Goal: Task Accomplishment & Management: Complete application form

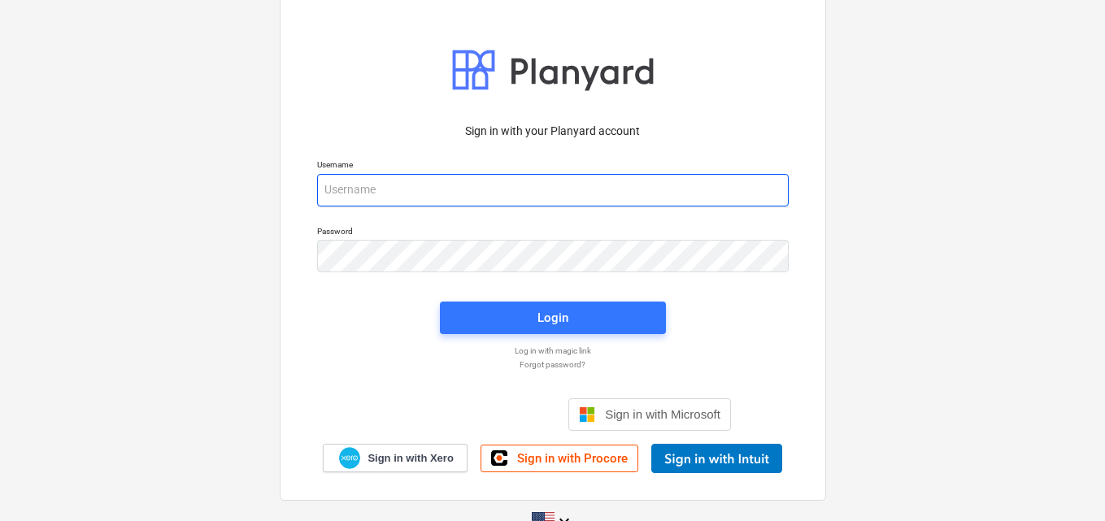
click at [374, 195] on input "email" at bounding box center [553, 190] width 472 height 33
paste input "info+catiland@catilandpanama.com"
type input "info+catiland@catilandpanama.com"
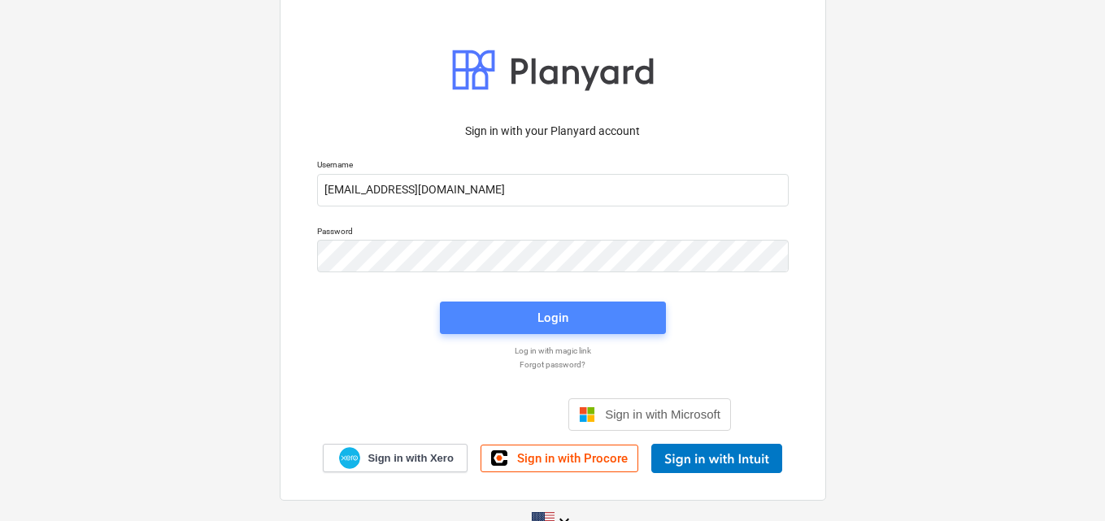
click at [562, 311] on div "Login" at bounding box center [553, 317] width 31 height 21
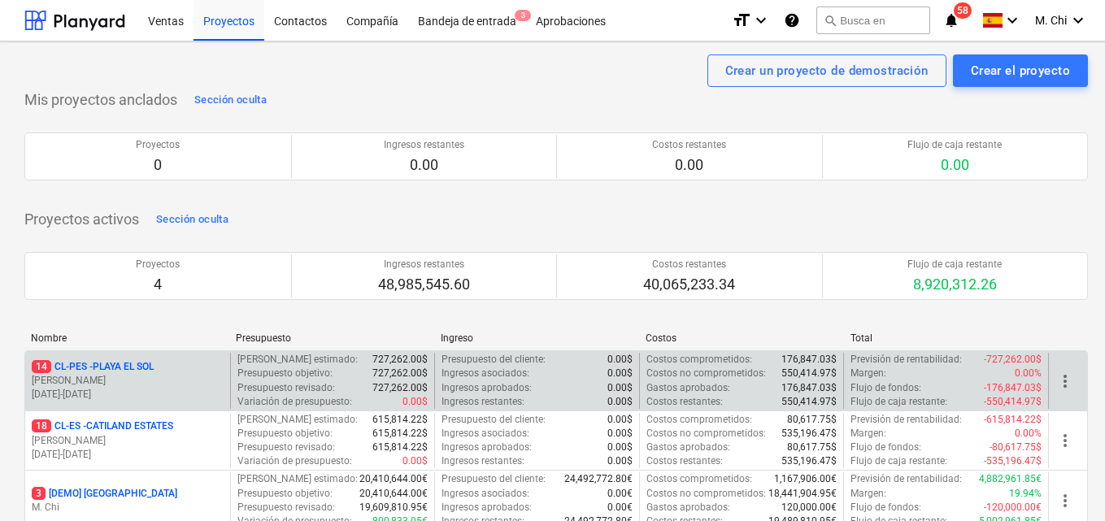
click at [135, 387] on p "[PERSON_NAME]" at bounding box center [128, 381] width 192 height 14
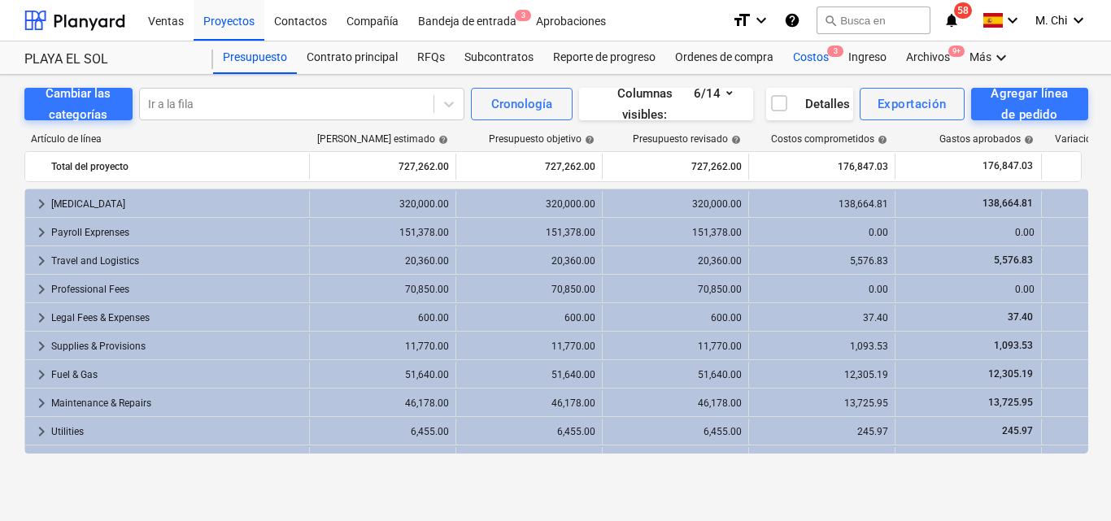
click at [811, 63] on div "Costos 3" at bounding box center [810, 57] width 55 height 33
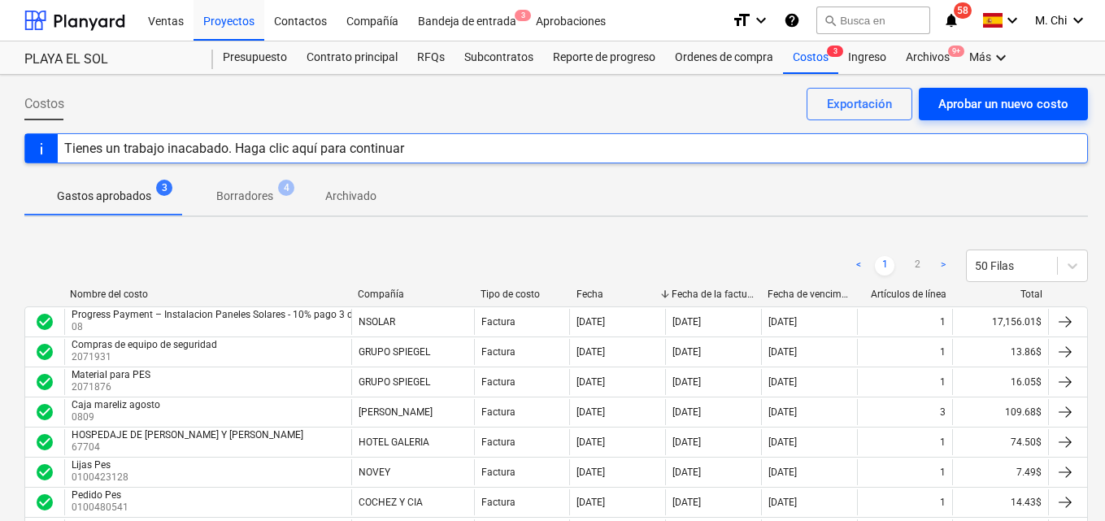
click at [1001, 92] on button "Aprobar un nuevo costo" at bounding box center [1003, 104] width 169 height 33
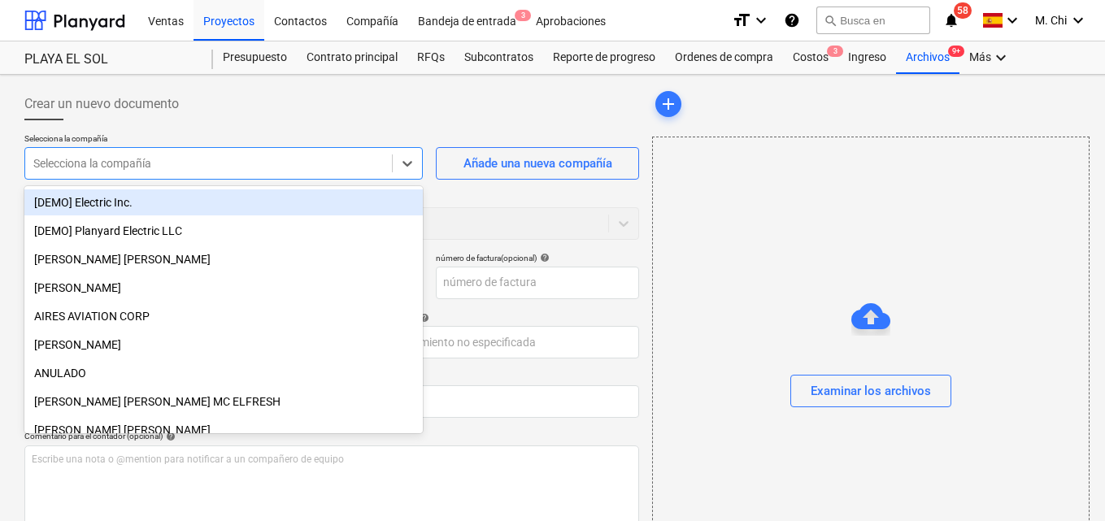
click at [157, 159] on div at bounding box center [208, 163] width 351 height 16
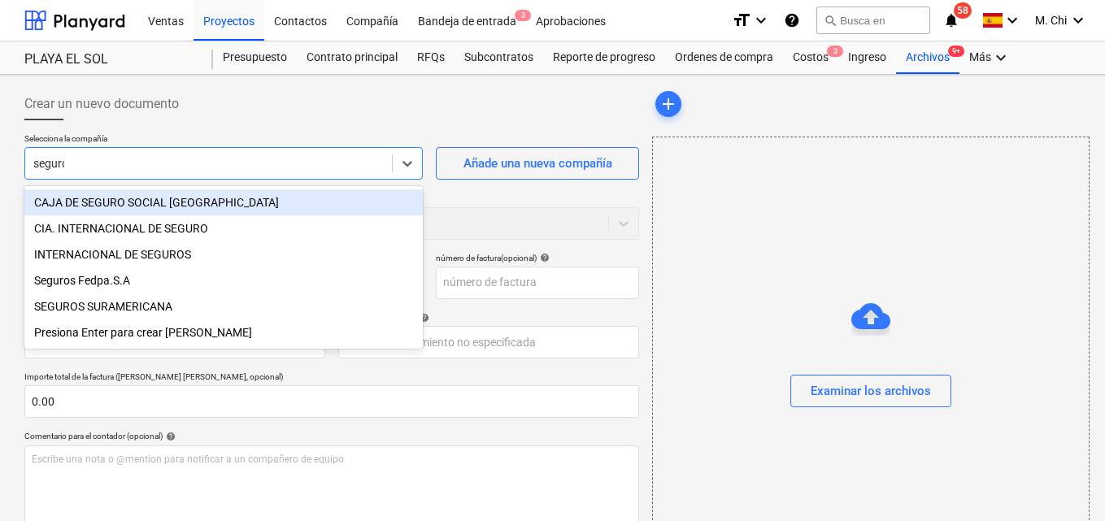
type input "seguros"
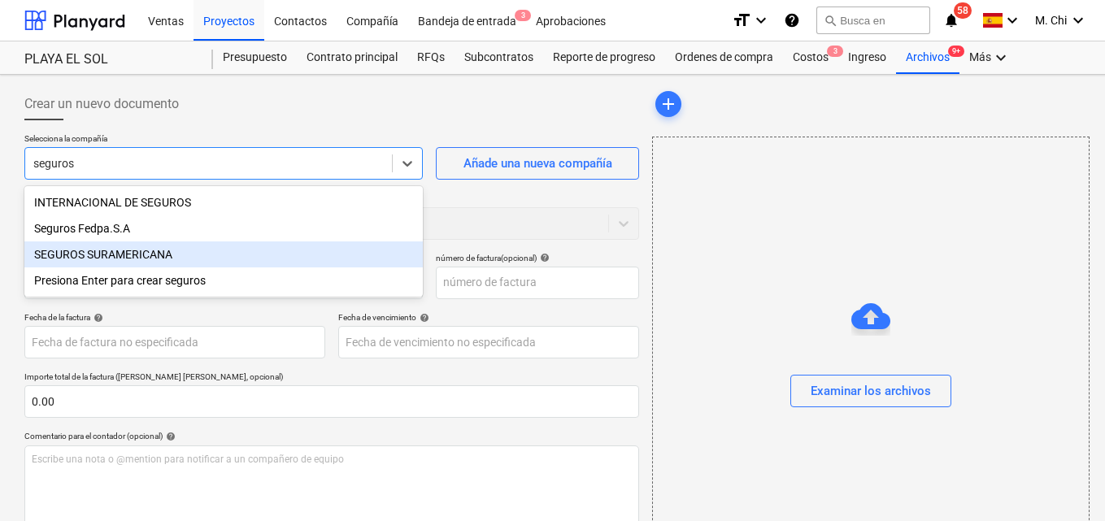
click at [101, 255] on div "SEGUROS SURAMERICANA" at bounding box center [223, 255] width 399 height 26
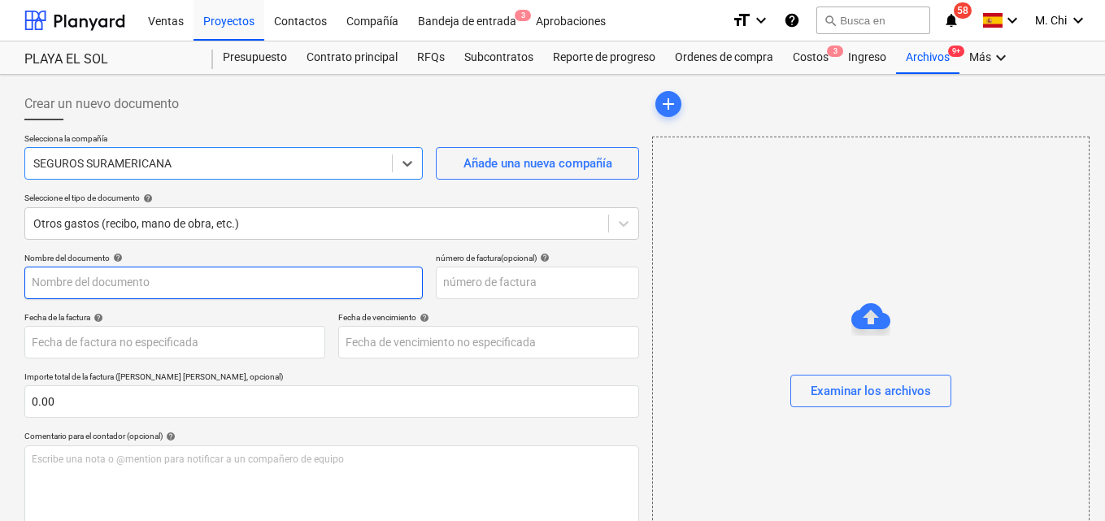
click at [139, 282] on input "text" at bounding box center [223, 283] width 399 height 33
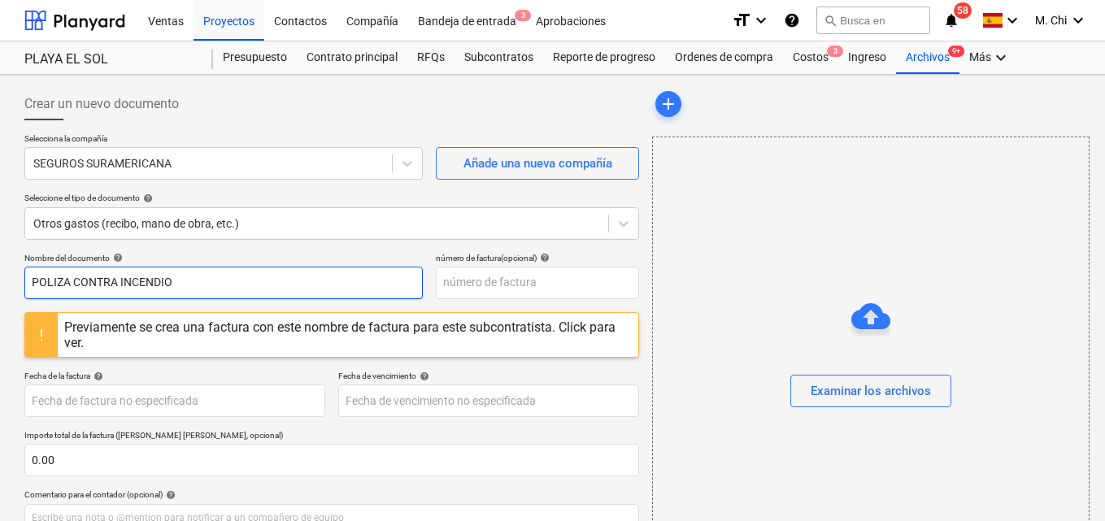
click at [220, 285] on input "POLIZA CONTRA INCENDIO" at bounding box center [223, 283] width 399 height 33
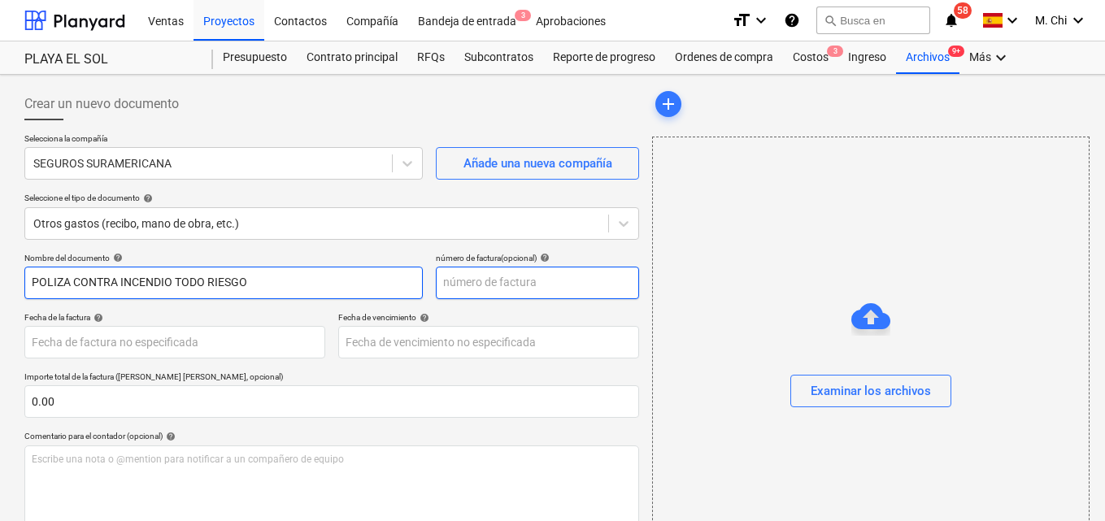
type input "POLIZA CONTRA INCENDIO TODO RIESGO"
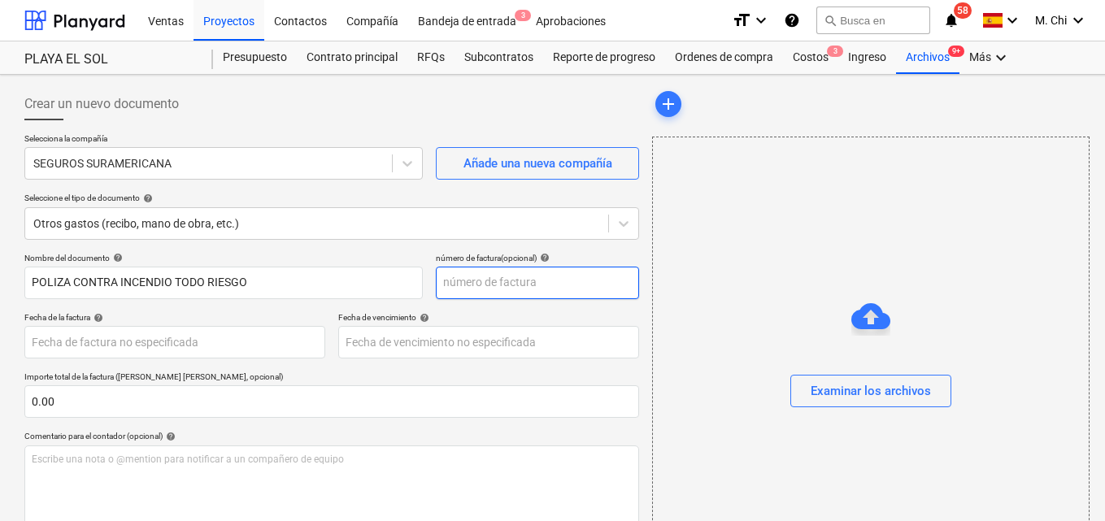
click at [486, 284] on input "text" at bounding box center [537, 283] width 203 height 33
type input "9"
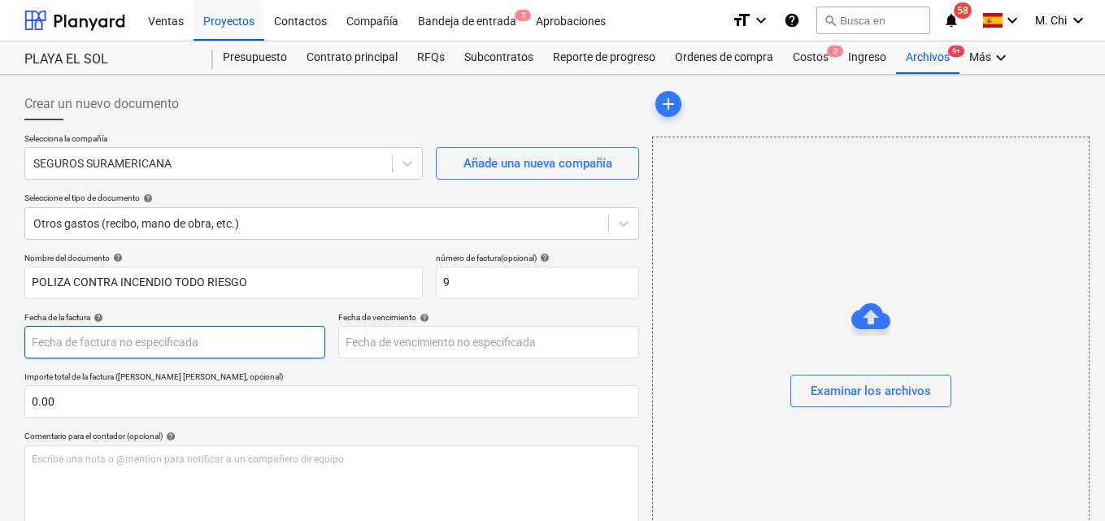
click at [137, 339] on body "Ventas Proyectos Contactos Compañía Bandeja de entrada 3 Aprobaciones format_si…" at bounding box center [552, 260] width 1105 height 521
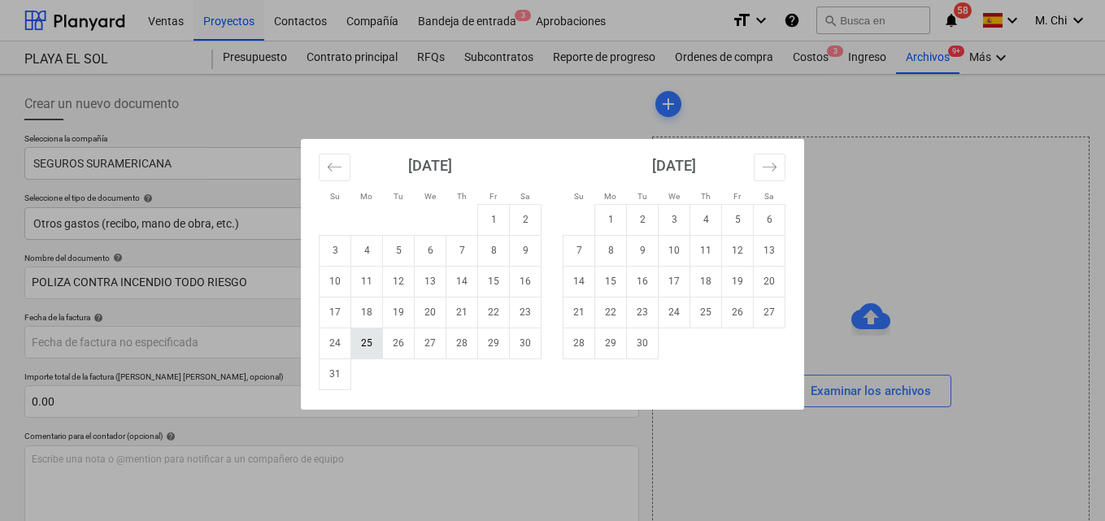
click at [370, 345] on td "25" at bounding box center [367, 343] width 32 height 31
type input "[DATE]"
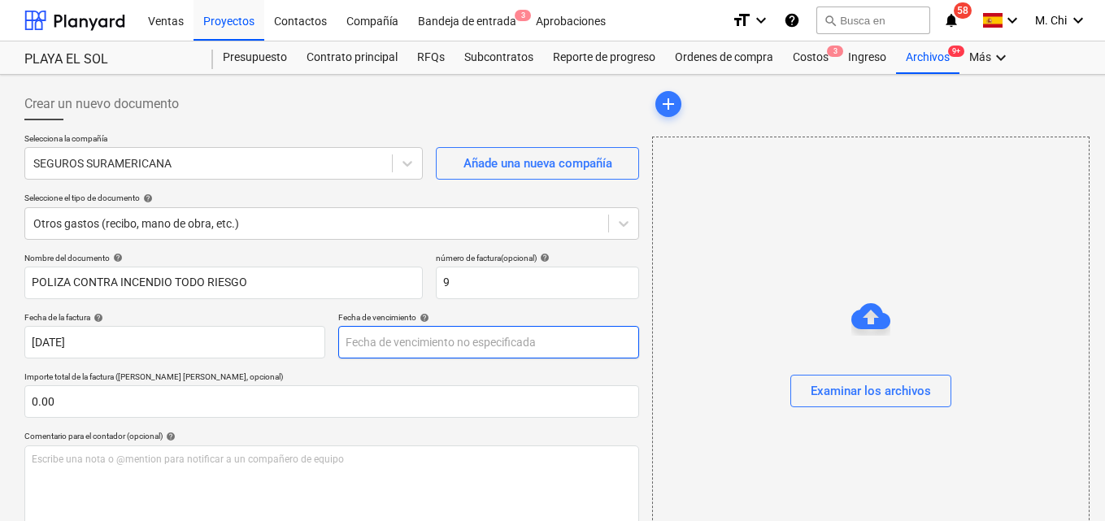
click at [407, 343] on body "Ventas Proyectos Contactos Compañía Bandeja de entrada 3 Aprobaciones format_si…" at bounding box center [552, 260] width 1105 height 521
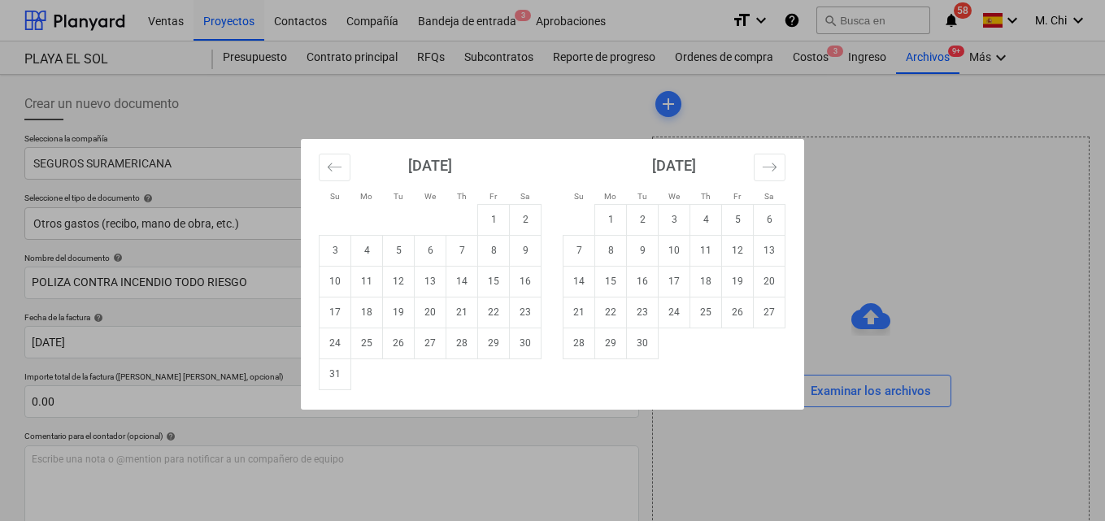
click at [371, 342] on td "25" at bounding box center [367, 343] width 32 height 31
type input "[DATE]"
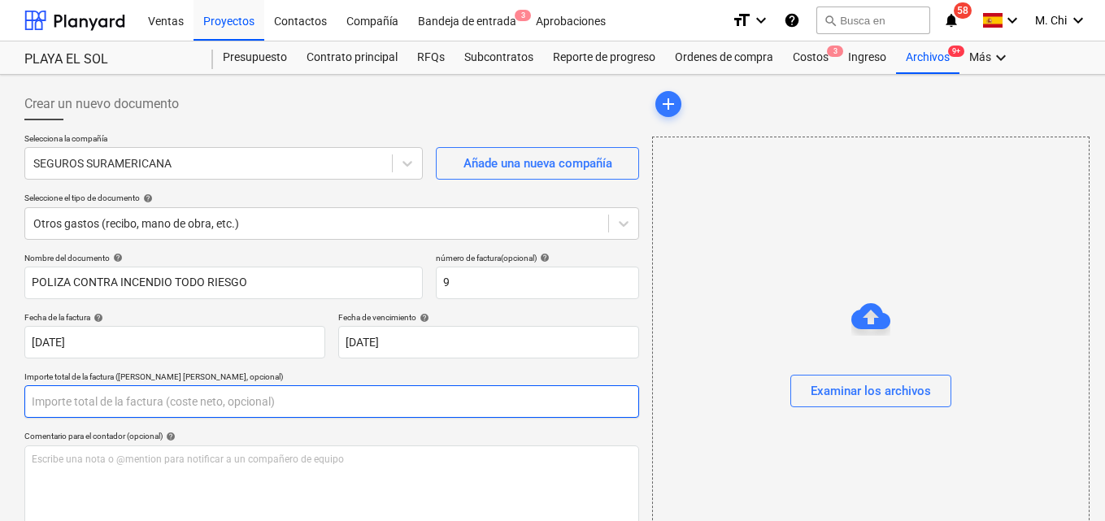
click at [111, 412] on input "text" at bounding box center [331, 401] width 615 height 33
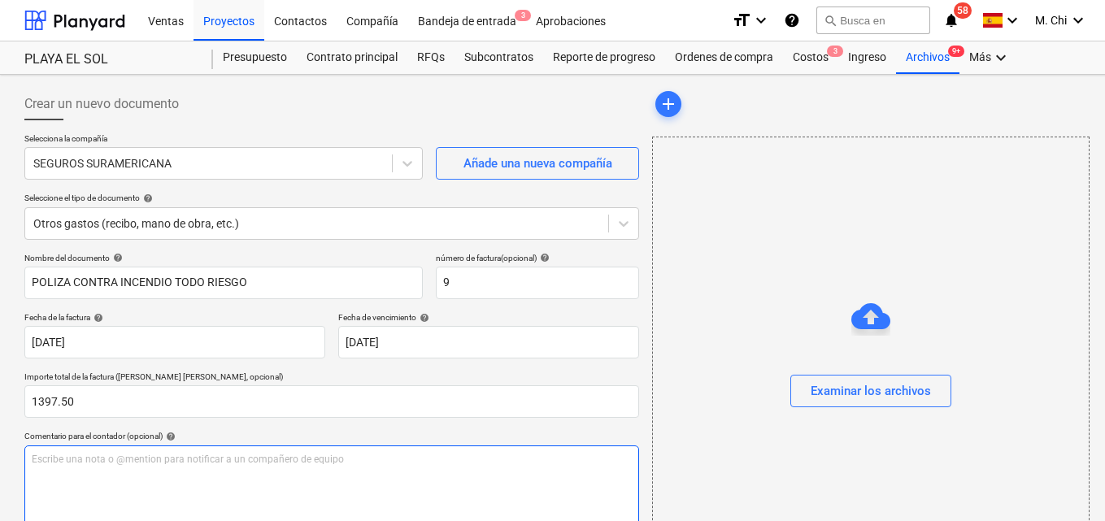
type input "1,397.50"
click at [124, 474] on div "Escribe una nota o @mention para notificar a un compañero de equipo ﻿" at bounding box center [331, 494] width 615 height 96
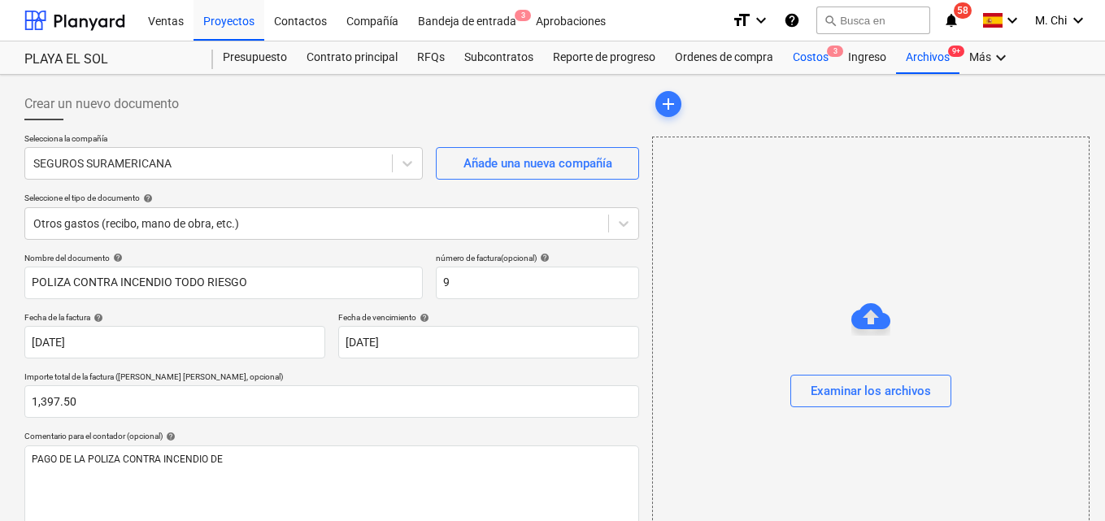
click at [812, 52] on div "Costos 3" at bounding box center [810, 57] width 55 height 33
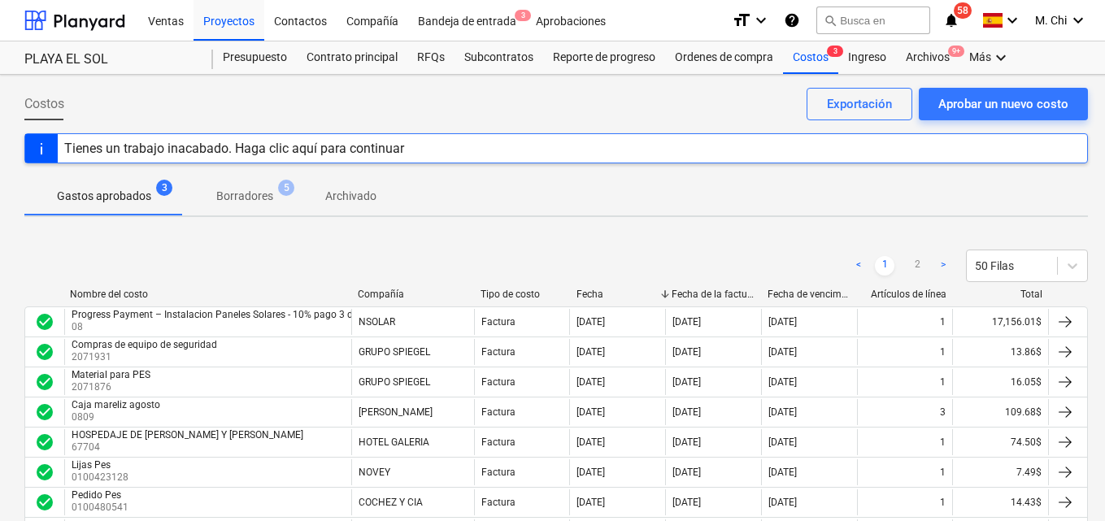
click at [150, 149] on div "Tienes un trabajo inacabado. Haga clic aquí para continuar" at bounding box center [234, 148] width 340 height 15
click at [799, 58] on div "Costos 3" at bounding box center [810, 57] width 55 height 33
click at [1002, 100] on div "Aprobar un nuevo costo" at bounding box center [1004, 104] width 130 height 21
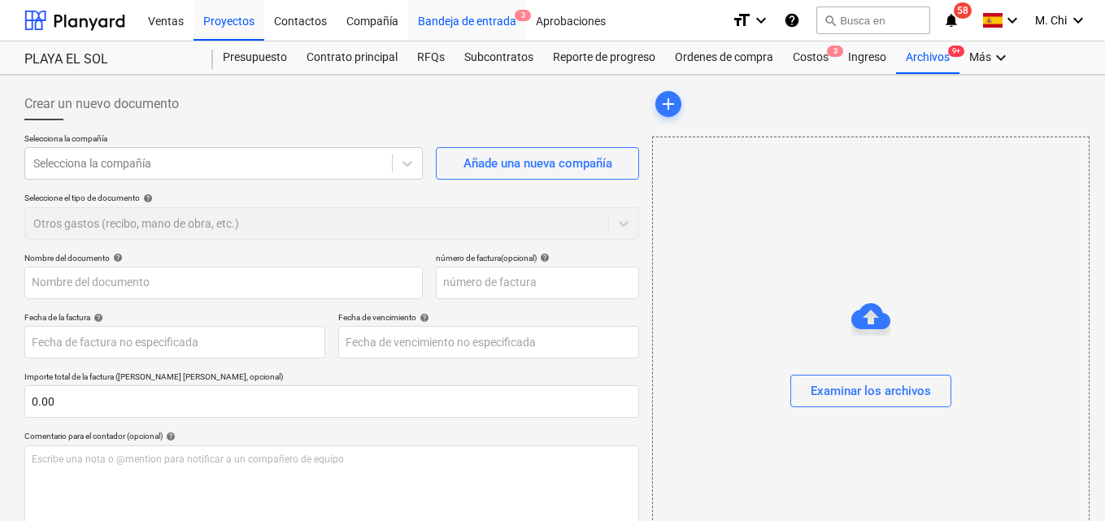
click at [486, 24] on div "Bandeja de entrada 3" at bounding box center [467, 19] width 118 height 41
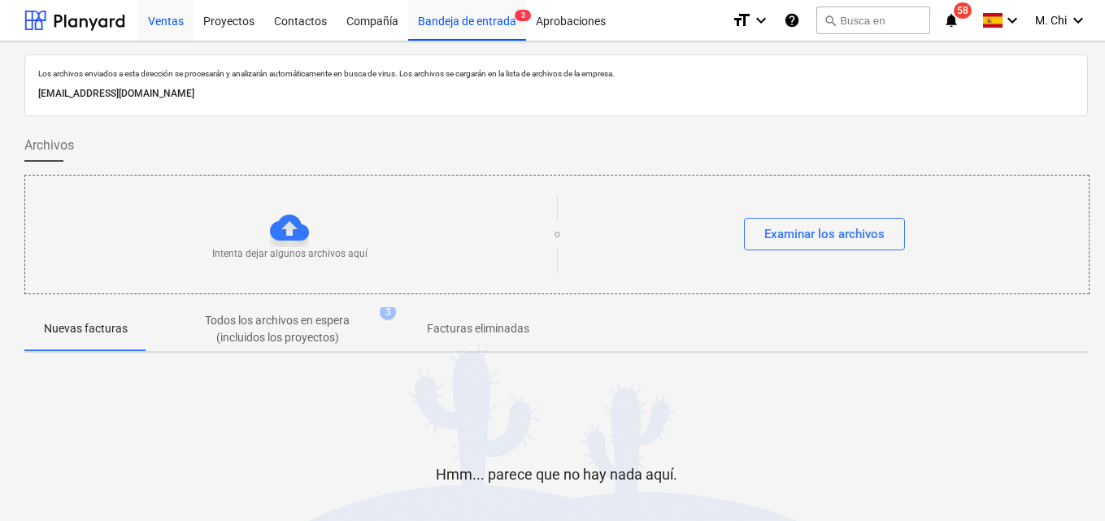
click at [172, 21] on div "Ventas" at bounding box center [165, 19] width 55 height 41
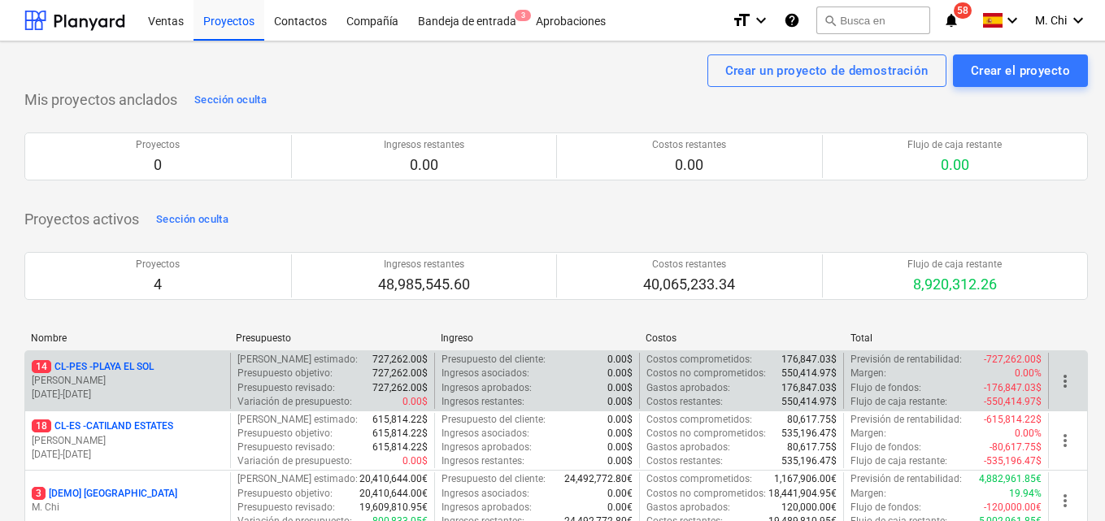
click at [125, 389] on p "[DATE] - [DATE]" at bounding box center [128, 395] width 192 height 14
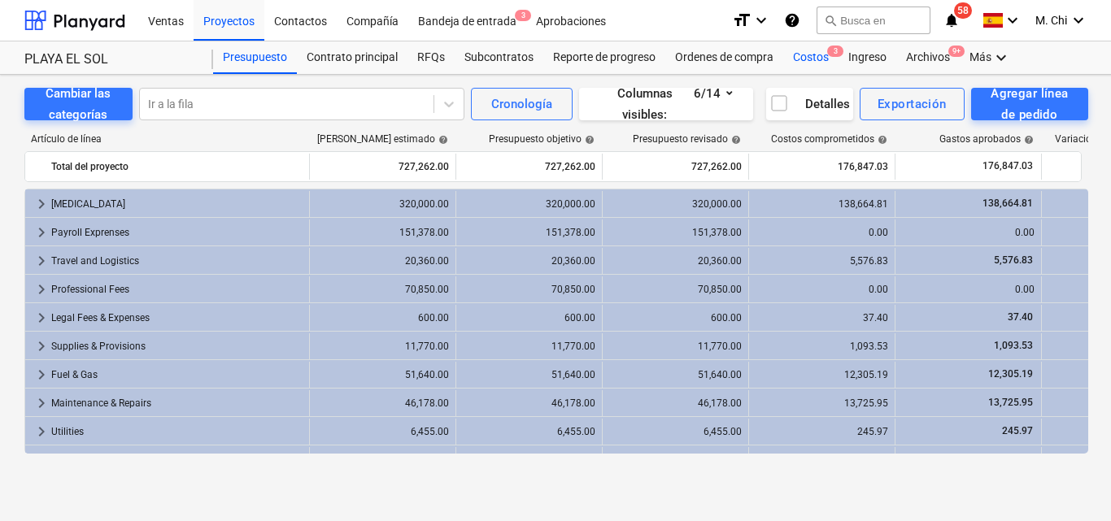
click at [808, 60] on div "Costos 3" at bounding box center [810, 57] width 55 height 33
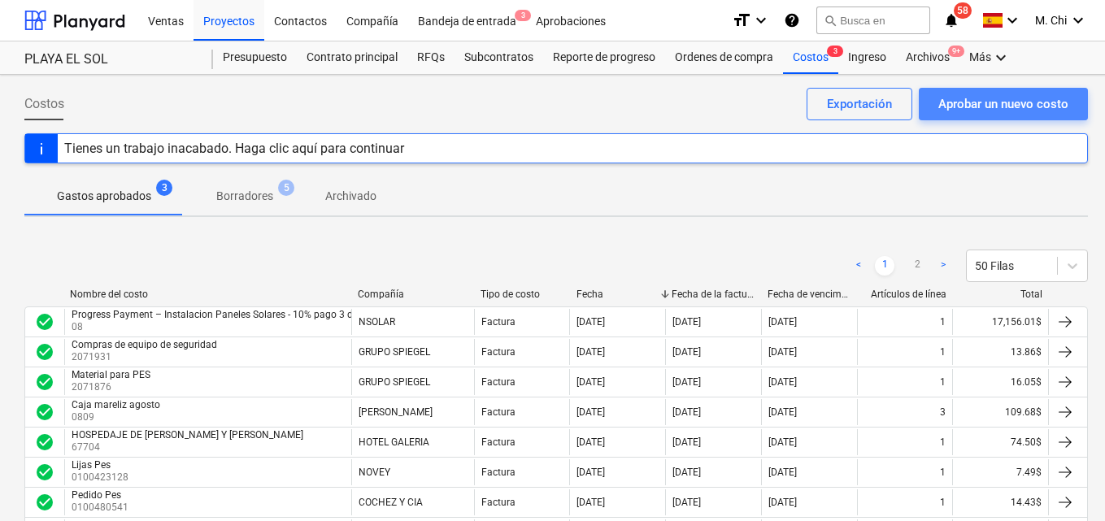
click at [994, 103] on div "Aprobar un nuevo costo" at bounding box center [1004, 104] width 130 height 21
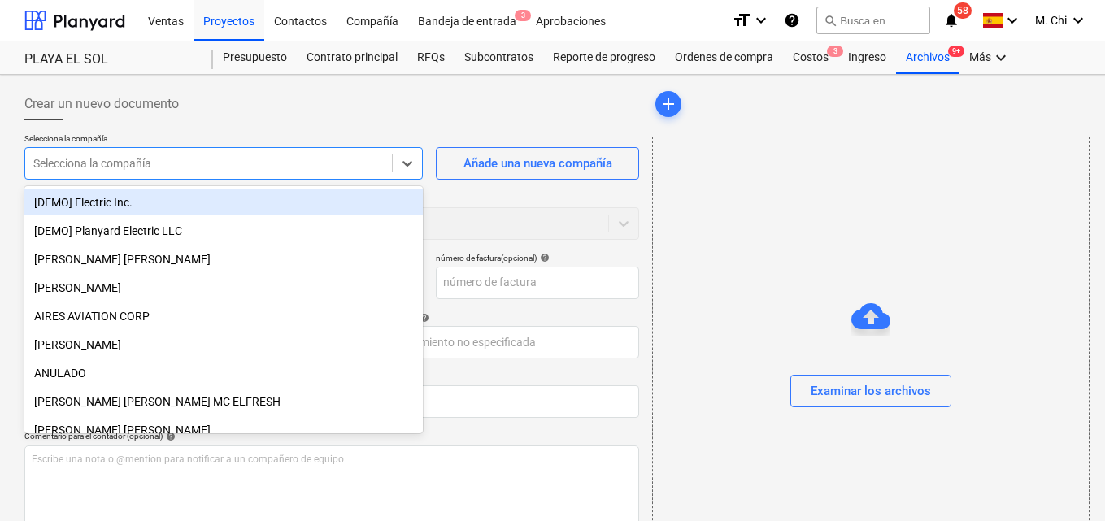
click at [209, 162] on div at bounding box center [208, 163] width 351 height 16
drag, startPoint x: 209, startPoint y: 162, endPoint x: 107, endPoint y: 170, distance: 102.8
click at [107, 170] on div at bounding box center [208, 163] width 351 height 16
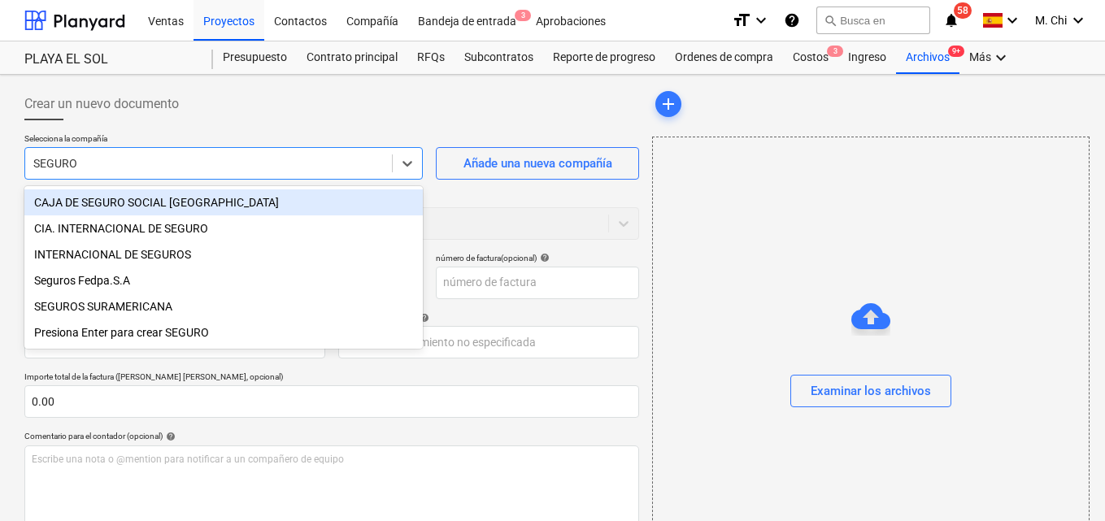
type input "SEGUROS"
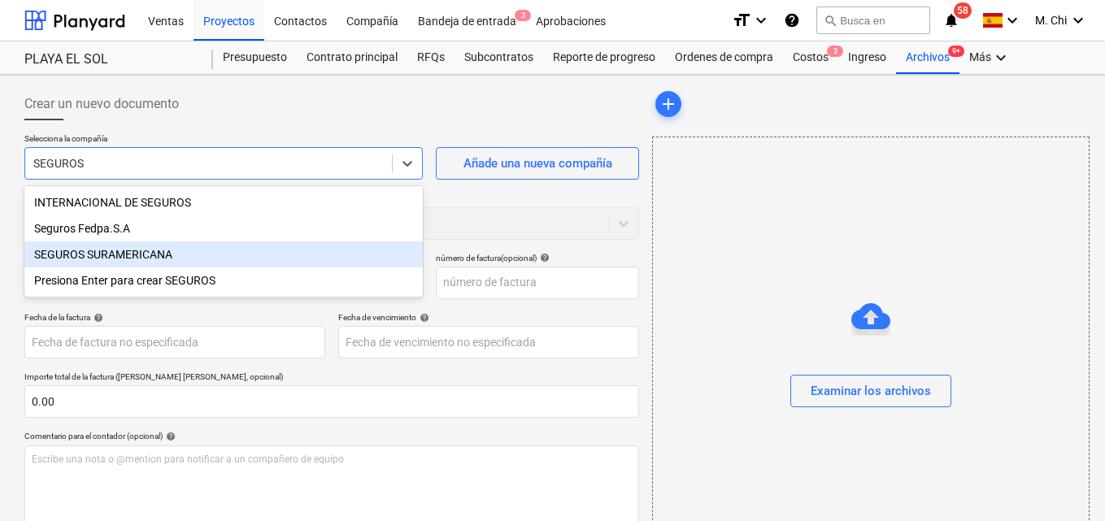
click at [118, 255] on div "SEGUROS SURAMERICANA" at bounding box center [223, 255] width 399 height 26
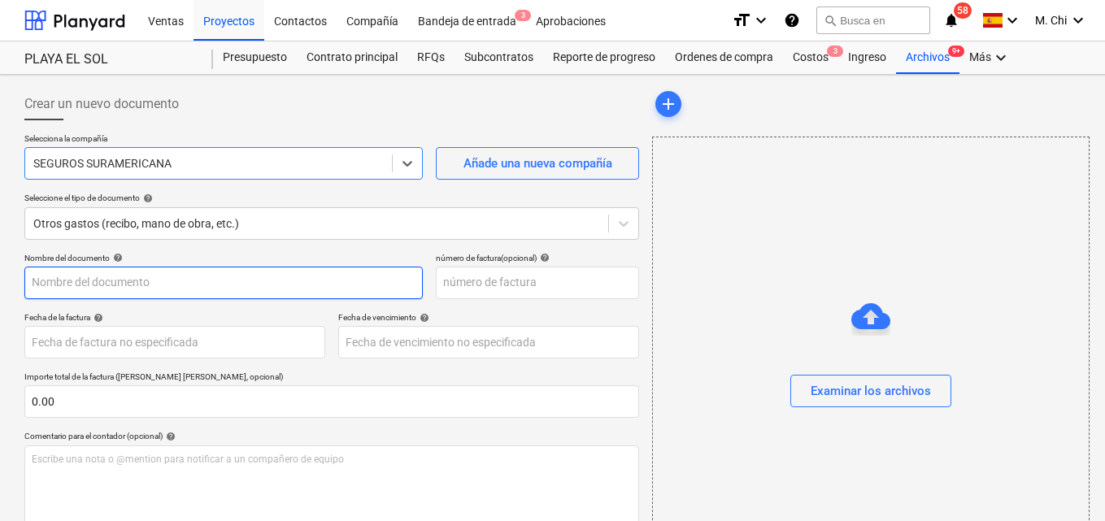
click at [59, 290] on input "text" at bounding box center [223, 283] width 399 height 33
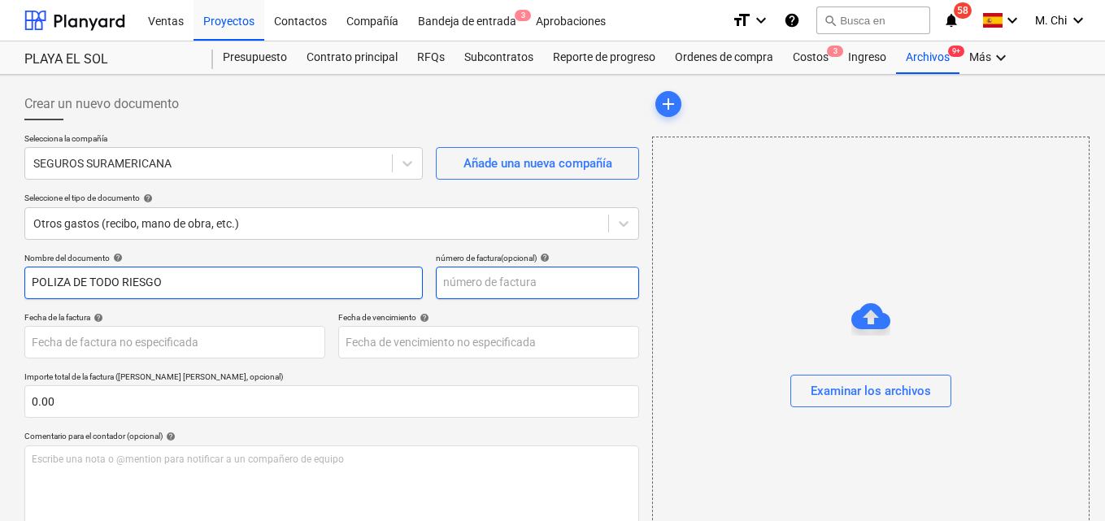
type input "POLIZA DE TODO RIESGO"
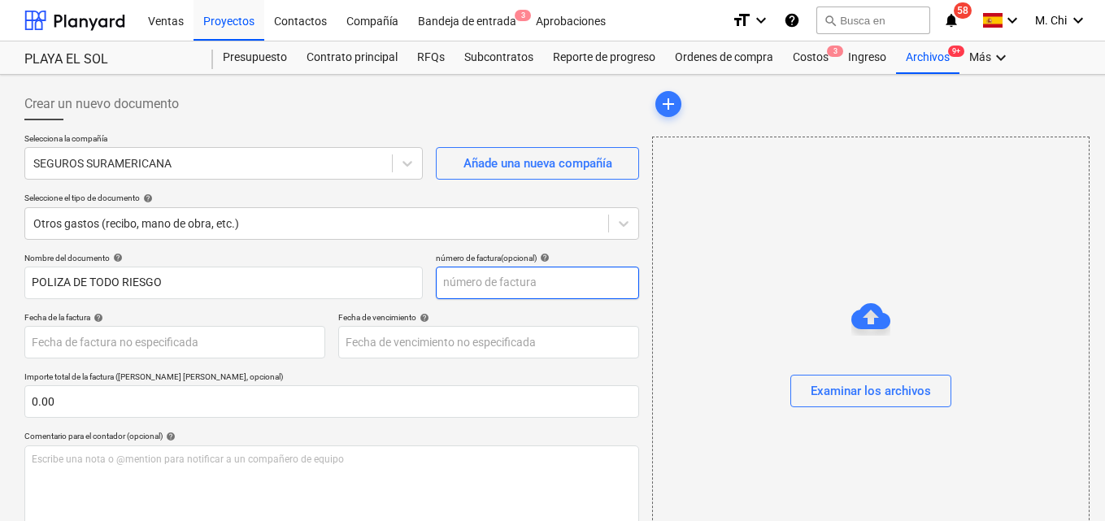
click at [506, 282] on input "text" at bounding box center [537, 283] width 203 height 33
type input "8"
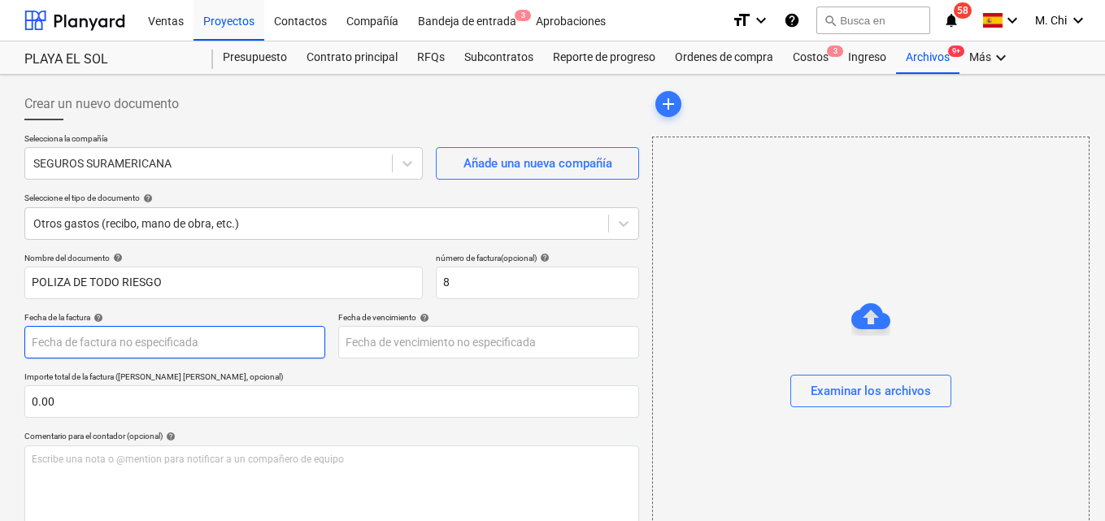
click at [88, 342] on body "Ventas Proyectos Contactos Compañía Bandeja de entrada 3 Aprobaciones format_si…" at bounding box center [552, 260] width 1105 height 521
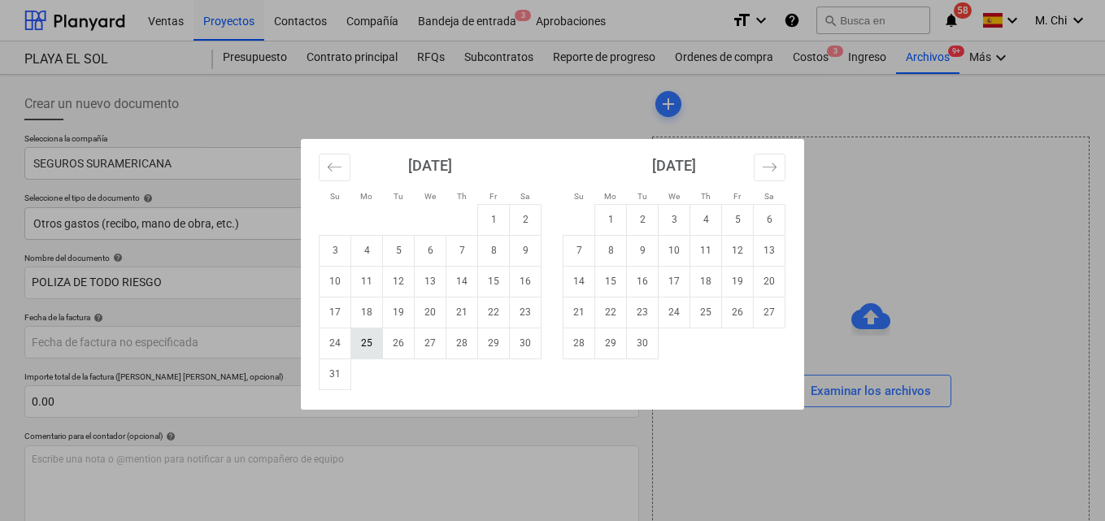
click at [370, 345] on td "25" at bounding box center [367, 343] width 32 height 31
type input "[DATE]"
click at [430, 339] on body "Ventas Proyectos Contactos Compañía Bandeja de entrada 3 Aprobaciones format_si…" at bounding box center [552, 260] width 1105 height 521
click at [373, 342] on td "25" at bounding box center [367, 343] width 32 height 31
type input "[DATE]"
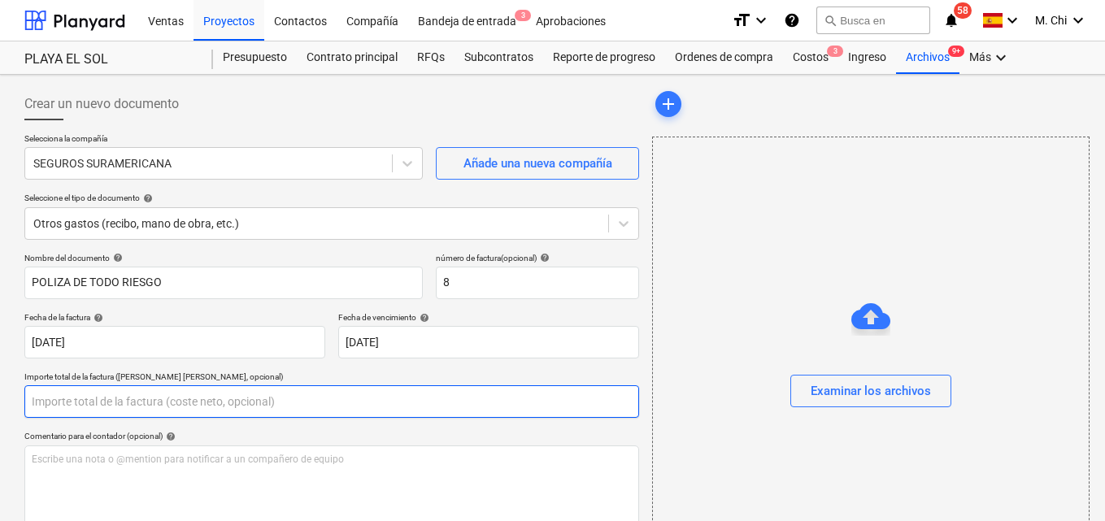
click at [107, 403] on input "text" at bounding box center [331, 401] width 615 height 33
click at [38, 399] on input "1397.50" at bounding box center [331, 401] width 615 height 33
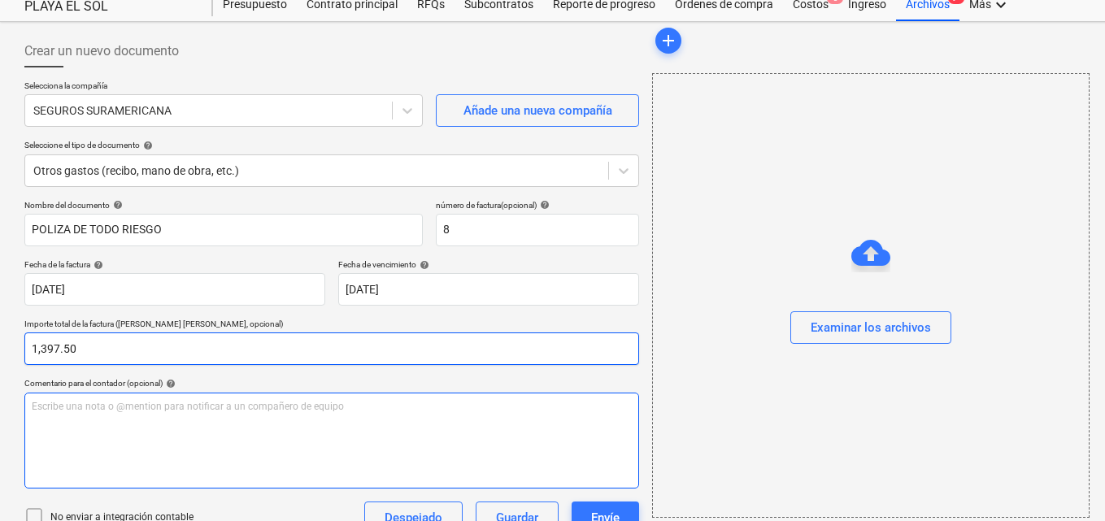
scroll to position [81, 0]
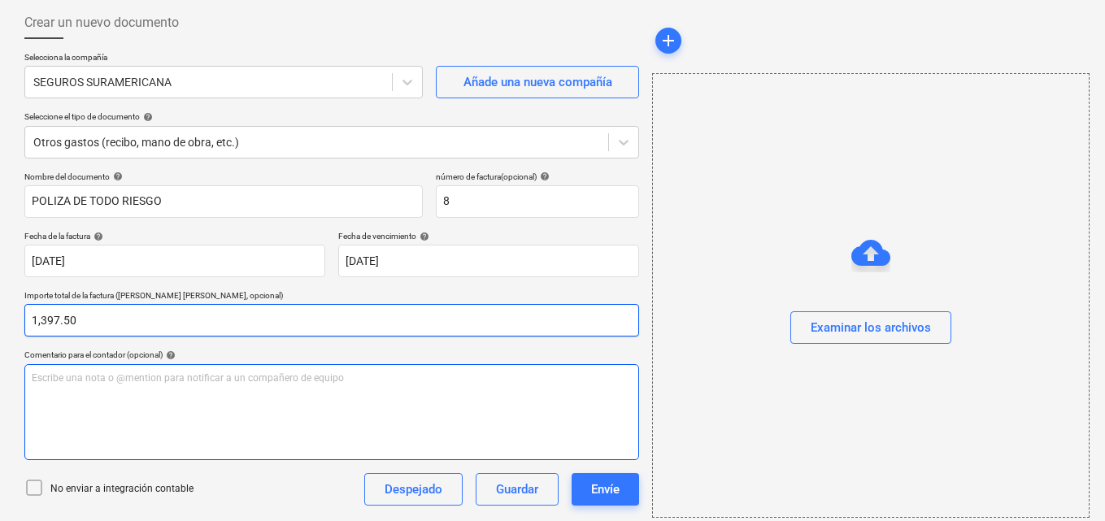
type input "1,397.50"
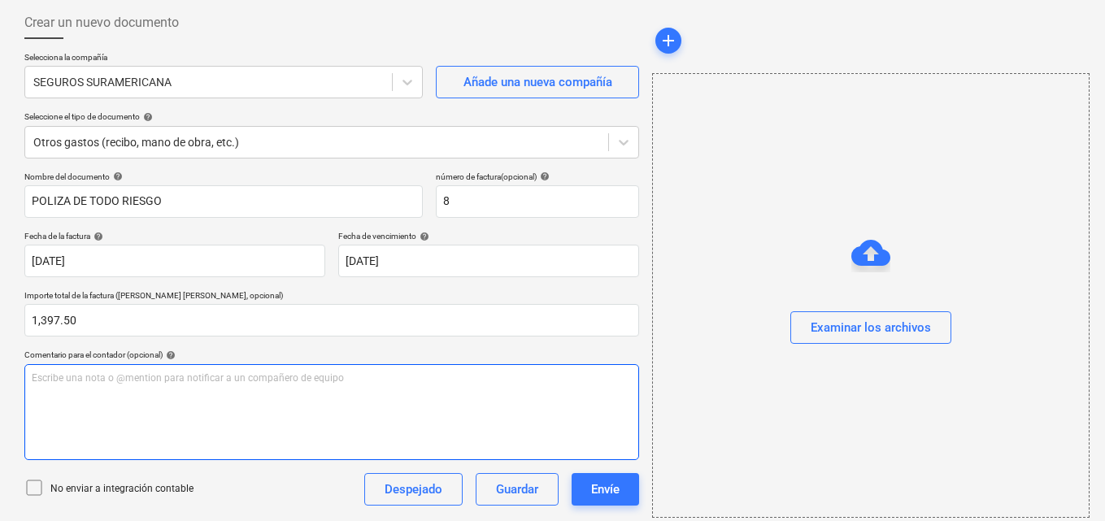
click at [142, 402] on div "Escribe una nota o @mention para notificar a un compañero de equipo ﻿" at bounding box center [331, 412] width 615 height 96
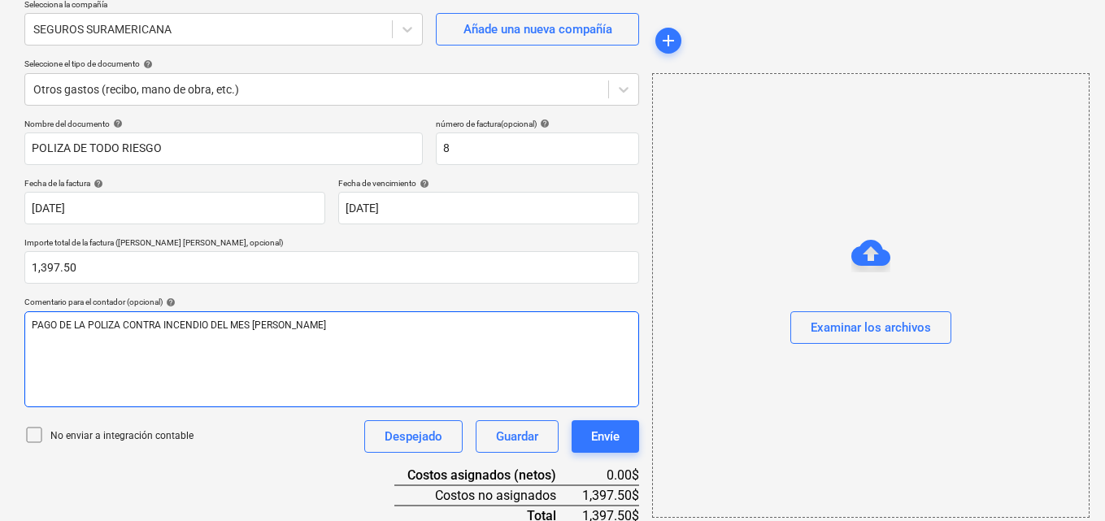
scroll to position [211, 0]
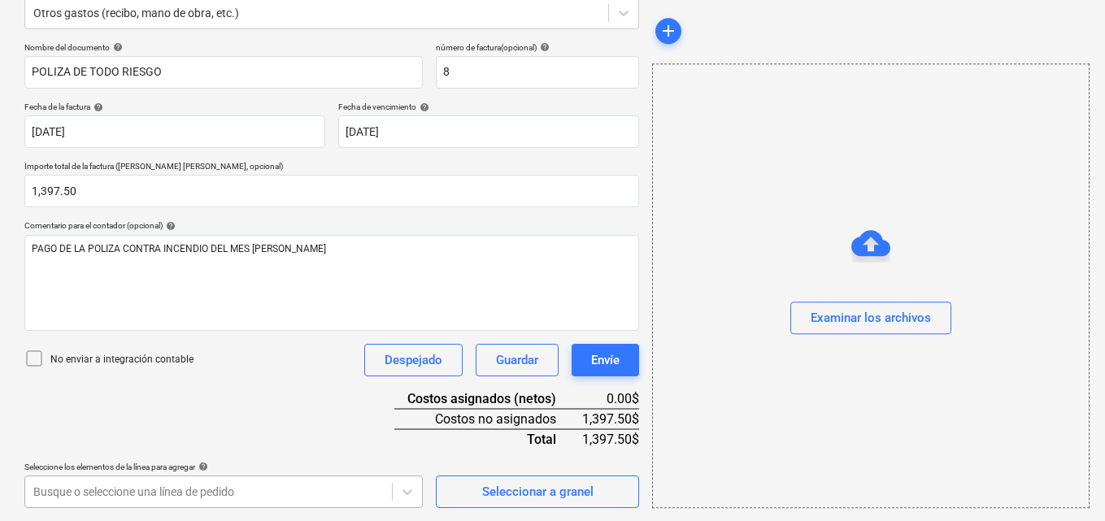
click at [145, 311] on body "Ventas Proyectos Contactos Compañía Bandeja de entrada 3 Aprobaciones format_si…" at bounding box center [552, 49] width 1105 height 521
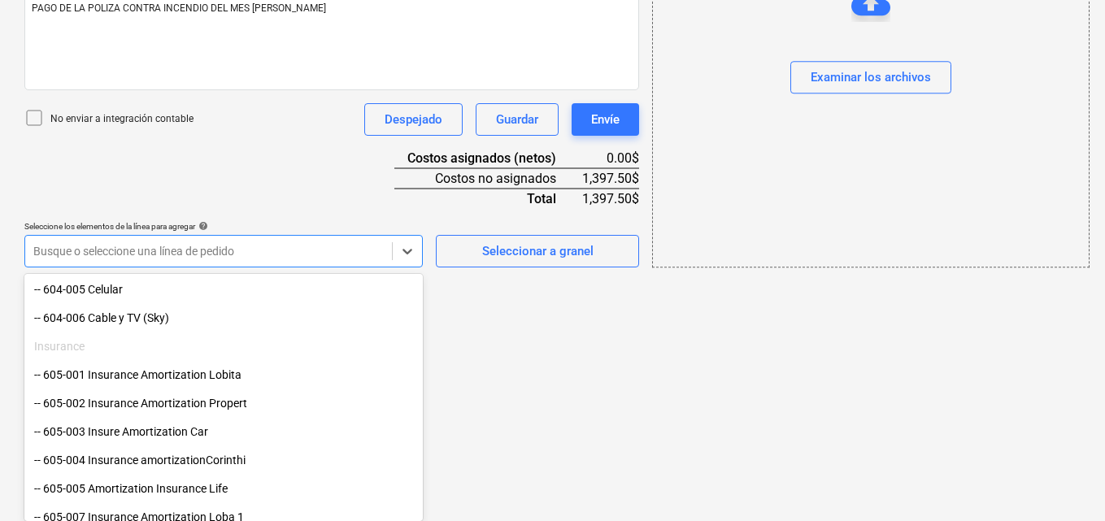
scroll to position [1057, 0]
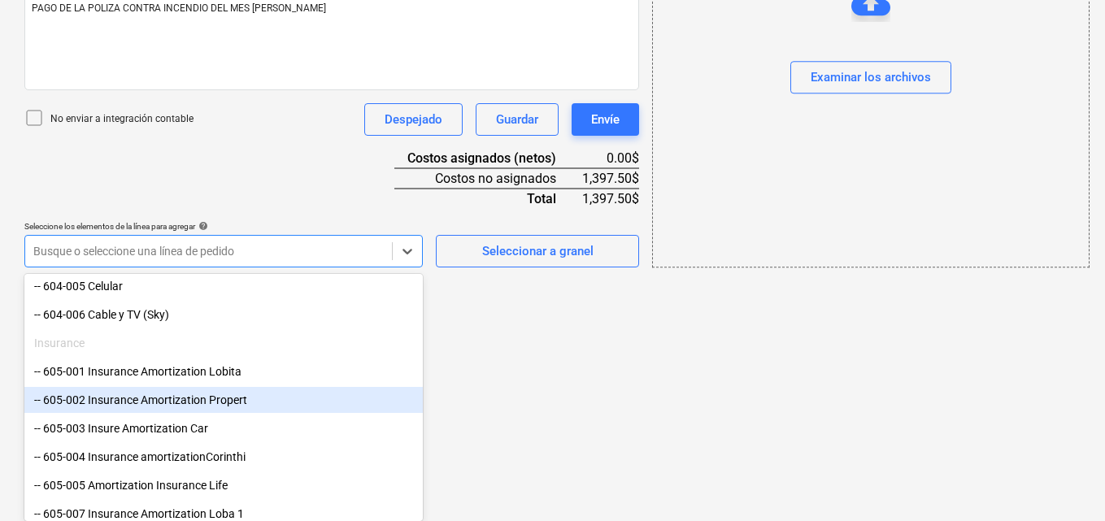
click at [110, 405] on div "-- 605-002 Insurance Amortization Propert" at bounding box center [223, 400] width 399 height 26
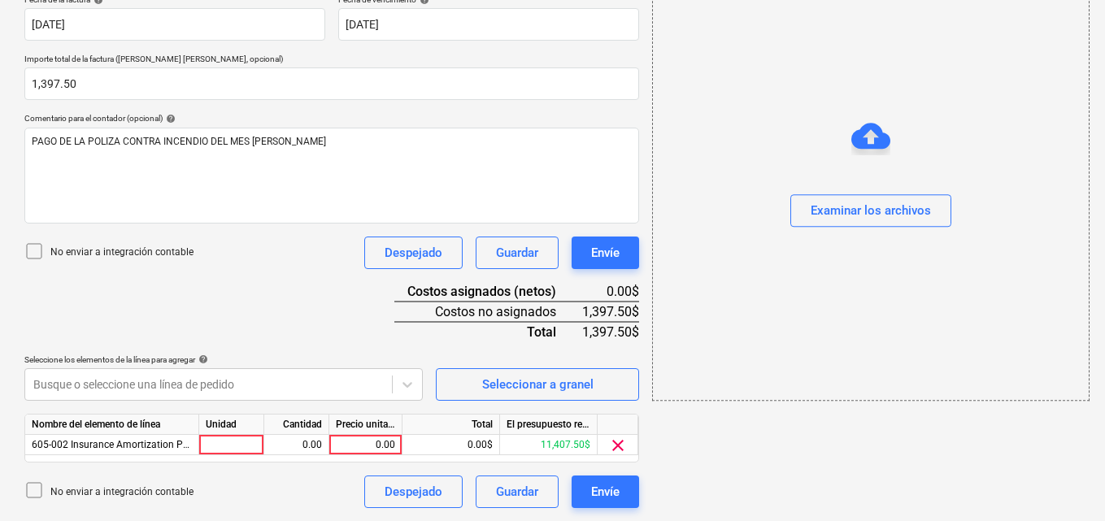
scroll to position [318, 0]
click at [217, 439] on div at bounding box center [231, 445] width 65 height 20
type input "1"
click at [284, 447] on div "0.00" at bounding box center [296, 445] width 51 height 20
click at [352, 446] on div "0.00" at bounding box center [365, 445] width 59 height 20
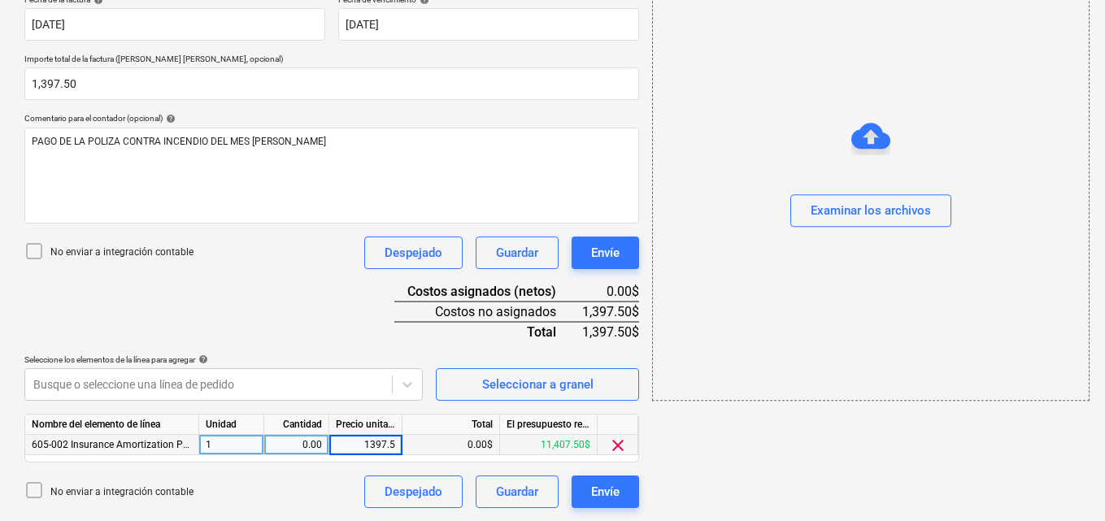
type input "1397.50"
click at [304, 445] on div "0.00" at bounding box center [296, 445] width 51 height 20
type input "1"
click at [782, 453] on div "add Examinar los archivos" at bounding box center [870, 138] width 449 height 751
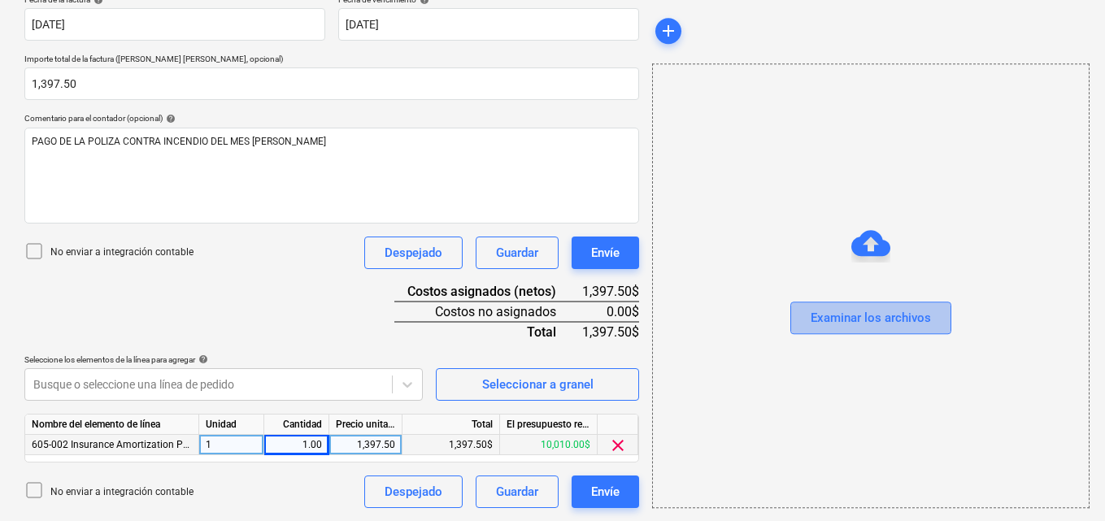
click at [870, 321] on div "Examinar los archivos" at bounding box center [871, 318] width 120 height 21
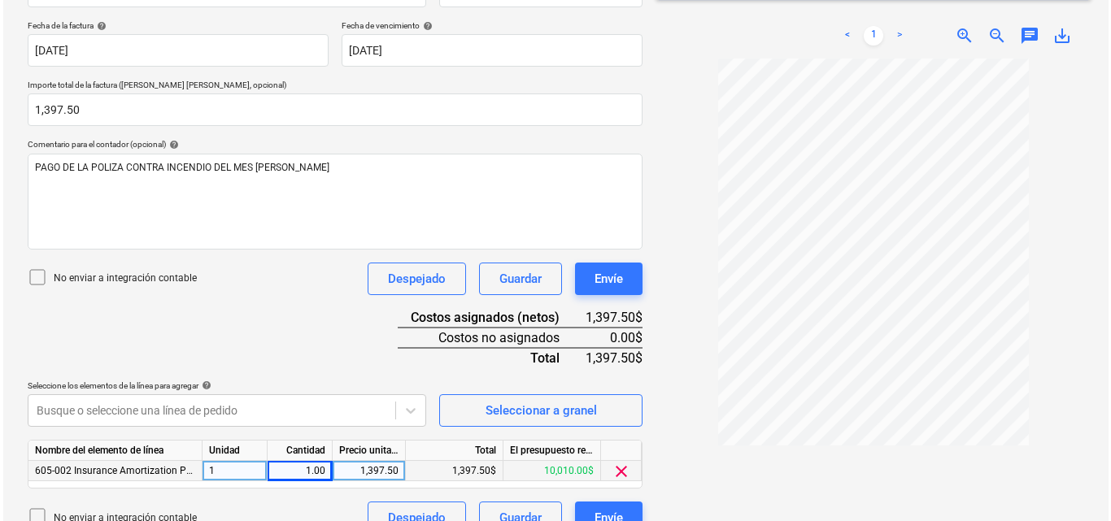
scroll to position [318, 0]
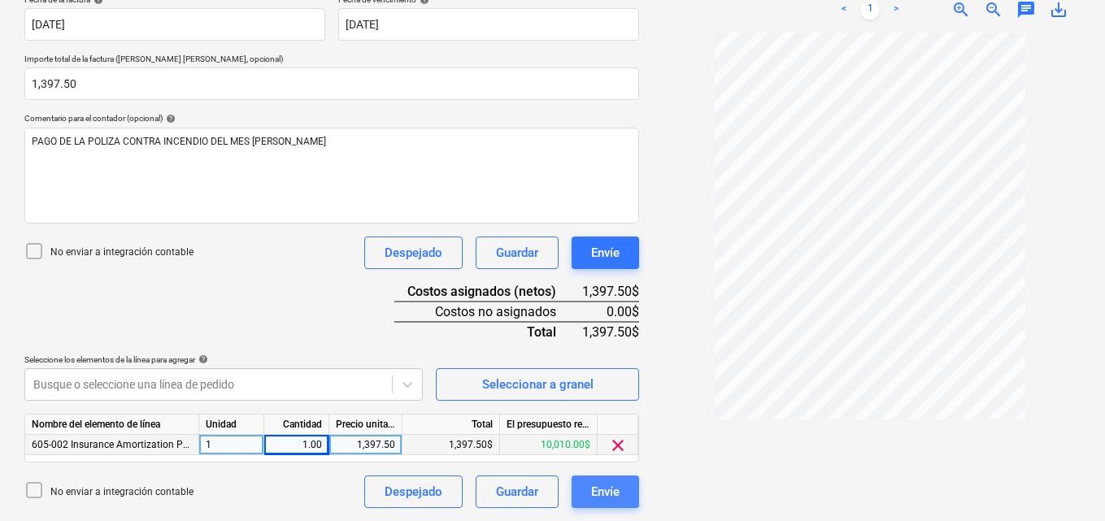
click at [621, 491] on button "Envíe" at bounding box center [606, 492] width 68 height 33
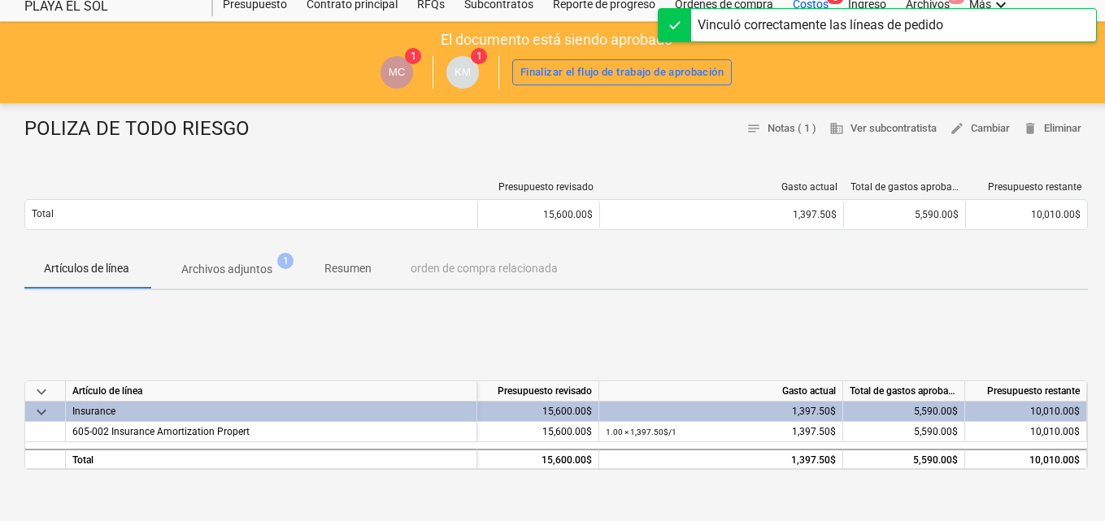
scroll to position [81, 0]
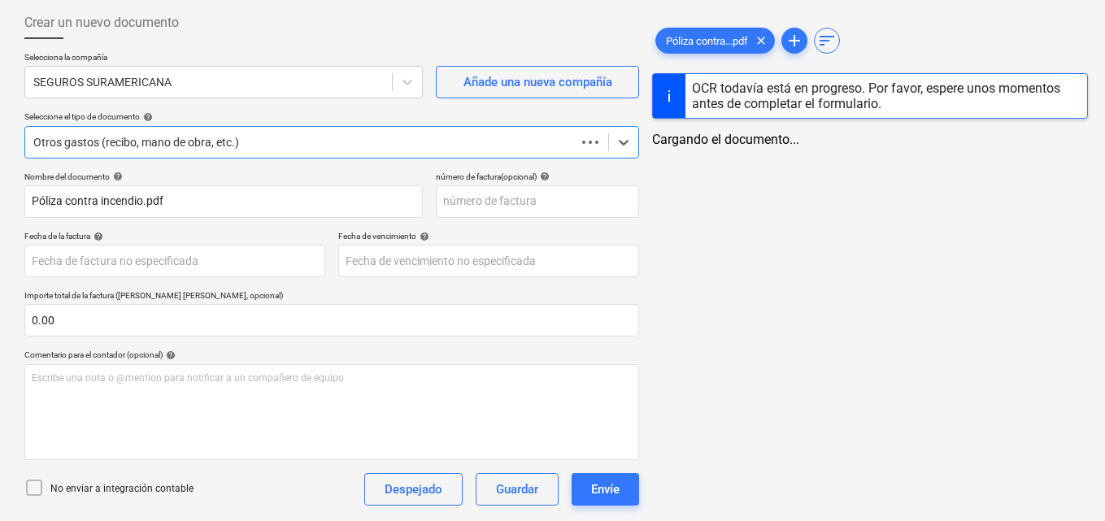
scroll to position [170, 0]
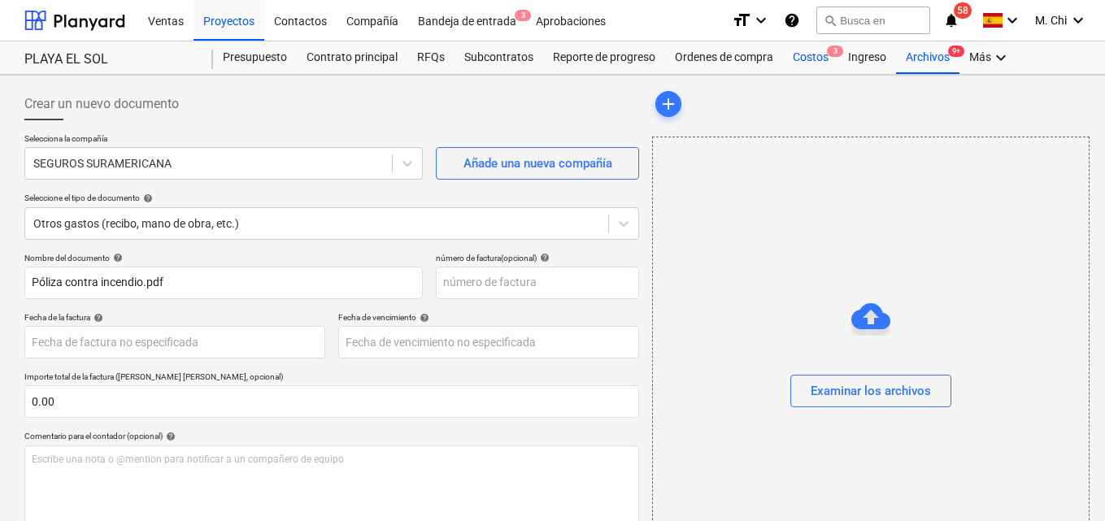
click at [817, 58] on div "Costos 3" at bounding box center [810, 57] width 55 height 33
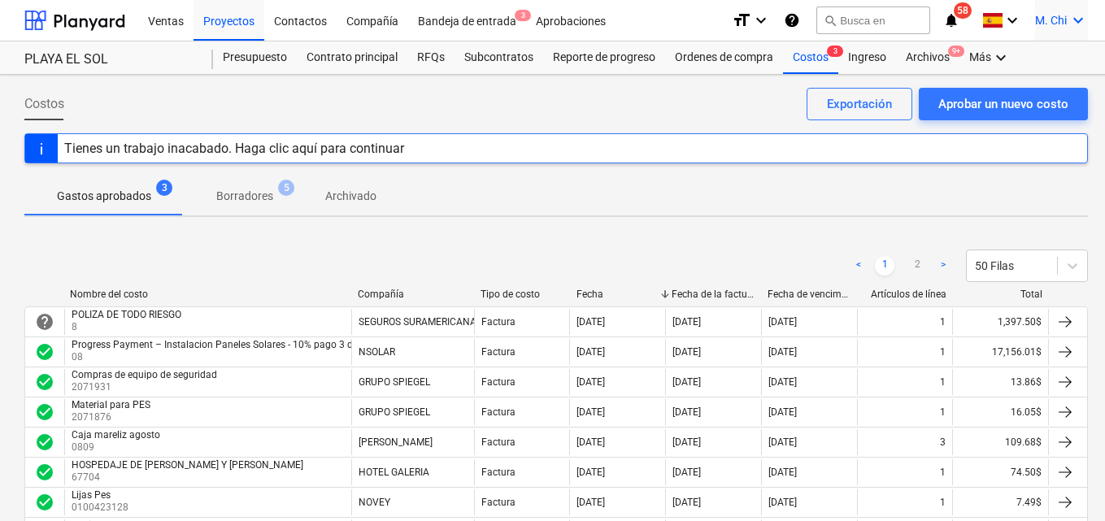
click at [1084, 24] on icon "keyboard_arrow_down" at bounding box center [1079, 21] width 20 height 20
click at [1020, 79] on div "Desconecta." at bounding box center [1040, 89] width 98 height 26
